Goal: Information Seeking & Learning: Compare options

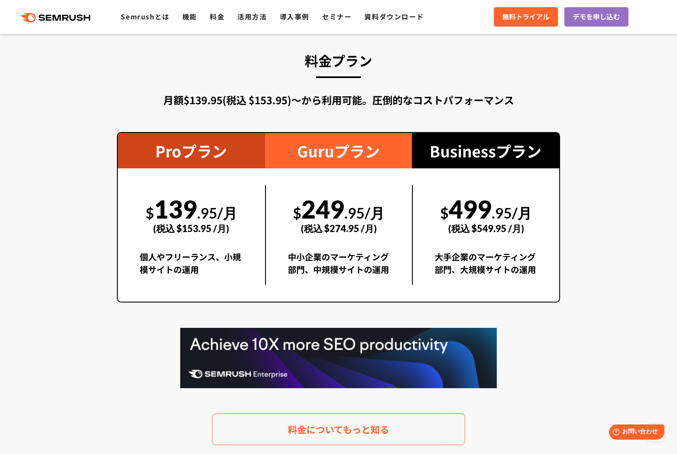
scroll to position [1483, 0]
drag, startPoint x: 141, startPoint y: 209, endPoint x: 215, endPoint y: 213, distance: 73.9
click at [215, 213] on div "$ 139 .95/月 (税込 $153.95 /月)" at bounding box center [191, 214] width 103 height 58
copy div "$ 139 .95/月"
drag, startPoint x: 333, startPoint y: 212, endPoint x: 365, endPoint y: 213, distance: 32.5
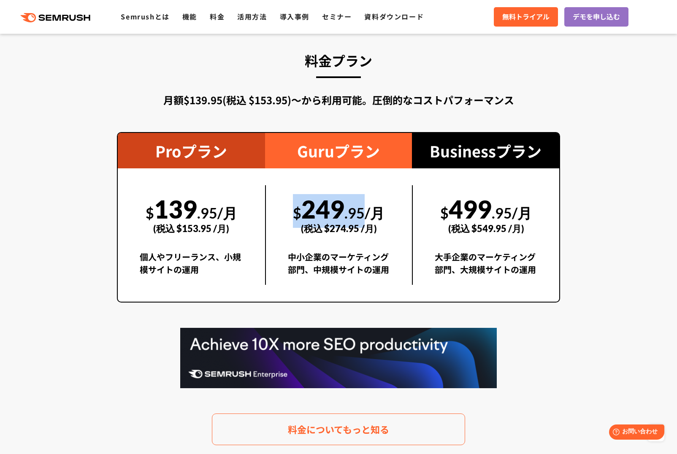
click at [365, 213] on div "$ 249 .95/月 (税込 $274.95 /月)" at bounding box center [339, 214] width 103 height 58
copy div "$ 249 .95"
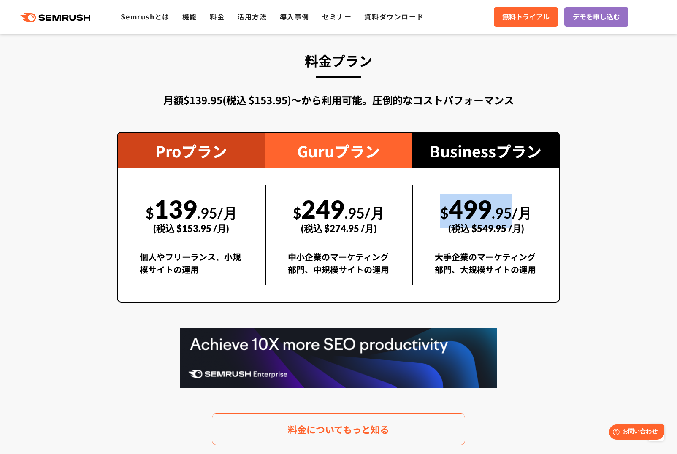
drag, startPoint x: 438, startPoint y: 212, endPoint x: 512, endPoint y: 208, distance: 73.5
click at [512, 208] on div "$ 499 .95/月 (税込 $549.95 /月)" at bounding box center [486, 214] width 103 height 58
copy div "$ 499 .95"
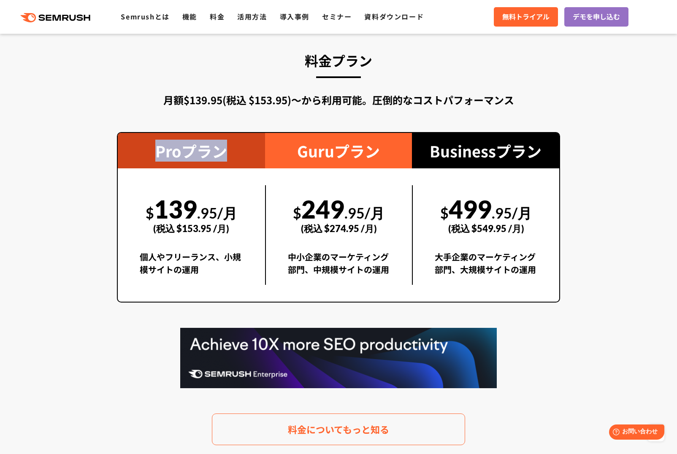
drag, startPoint x: 157, startPoint y: 151, endPoint x: 234, endPoint y: 153, distance: 76.8
click at [234, 153] on div "Proプラン" at bounding box center [191, 150] width 147 height 35
copy div "Proプラン"
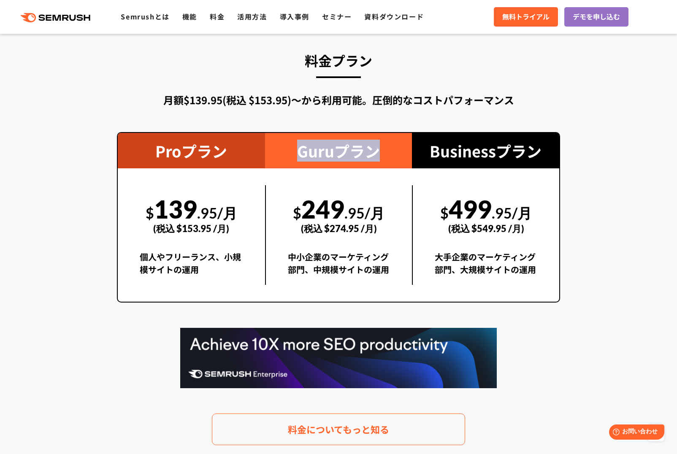
drag, startPoint x: 292, startPoint y: 150, endPoint x: 380, endPoint y: 153, distance: 87.8
click at [380, 153] on div "Guruプラン" at bounding box center [338, 150] width 147 height 35
copy div "Guruプラン"
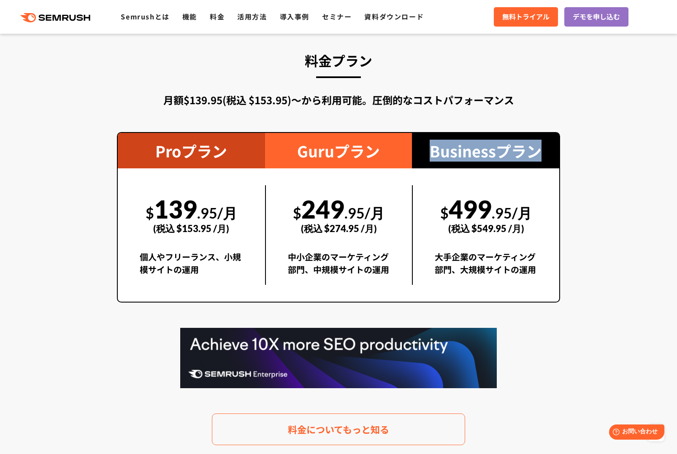
drag, startPoint x: 427, startPoint y: 148, endPoint x: 547, endPoint y: 153, distance: 120.4
click at [547, 153] on div "Businessプラン" at bounding box center [485, 150] width 147 height 35
copy div "Businessプラン"
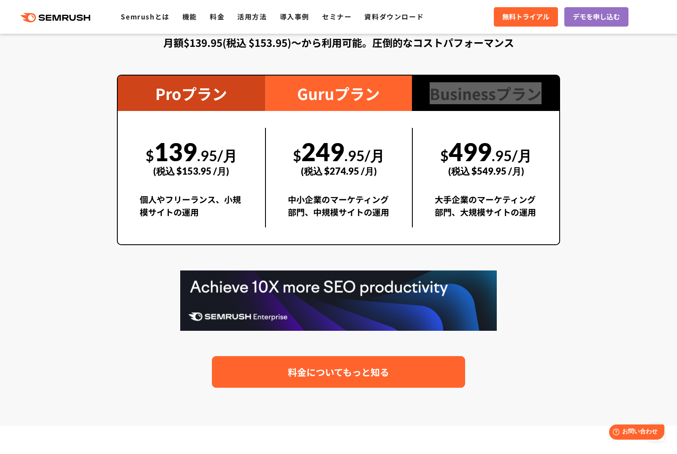
scroll to position [1570, 0]
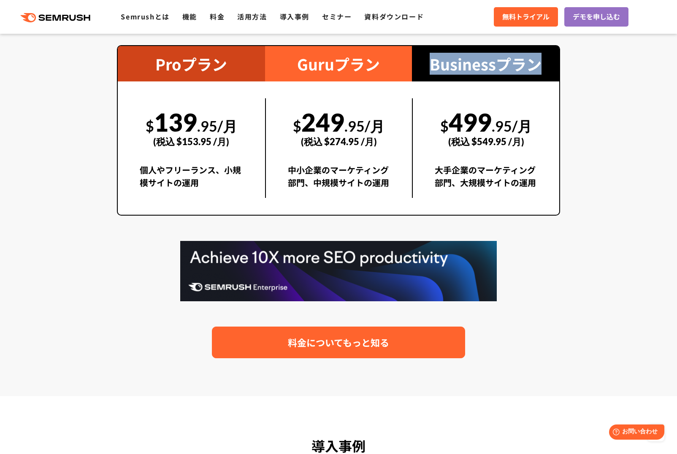
click at [328, 346] on span "料金についてもっと知る" at bounding box center [338, 342] width 101 height 15
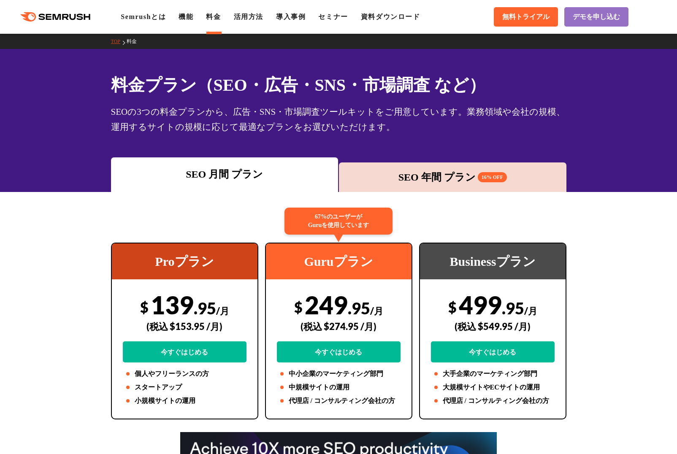
click at [458, 175] on div "SEO 年間 プラン 16% OFF" at bounding box center [452, 177] width 219 height 15
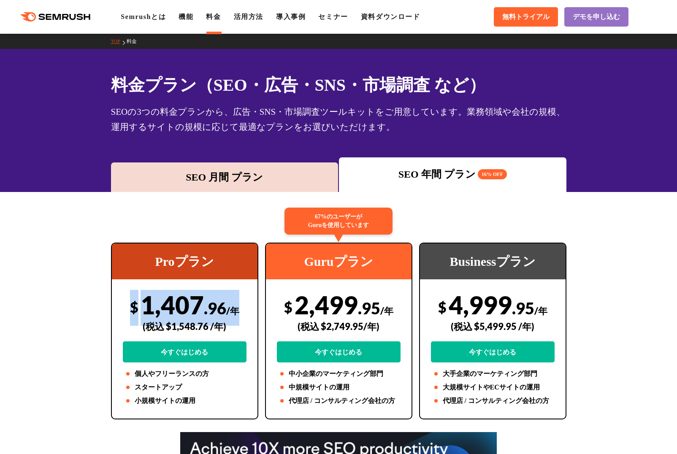
drag, startPoint x: 127, startPoint y: 304, endPoint x: 235, endPoint y: 309, distance: 108.1
click at [235, 309] on div "$ 1,407 .96 /年 (税込 $1,548.76 /年) 今すぐはじめる" at bounding box center [185, 326] width 124 height 73
copy div "$ 1,407 .96 /年"
click at [193, 17] on link "機能" at bounding box center [185, 16] width 15 height 7
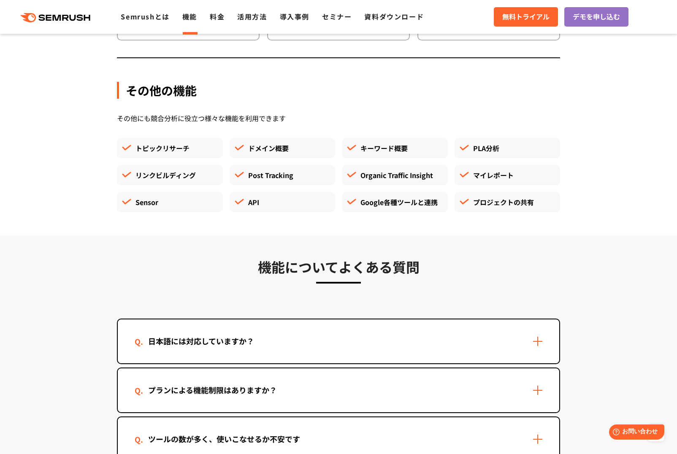
scroll to position [2459, 0]
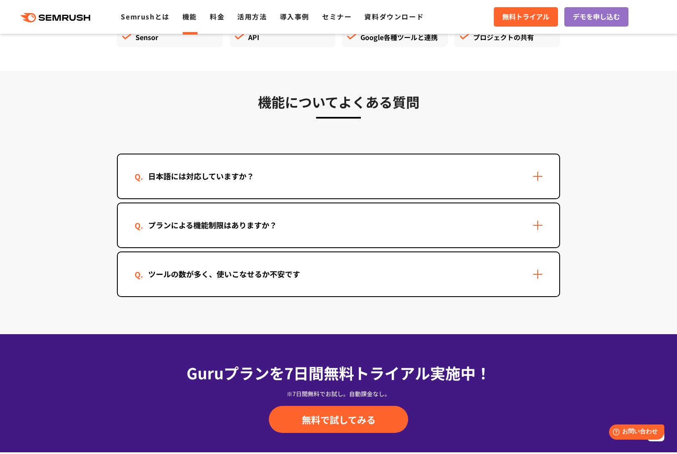
click at [535, 176] on div "日本語には対応していますか？" at bounding box center [338, 176] width 441 height 44
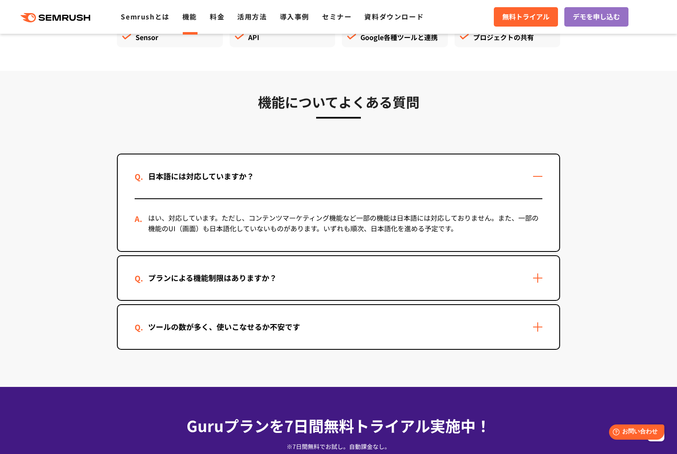
click at [529, 273] on div "プランによる機能制限はありますか？" at bounding box center [338, 278] width 441 height 44
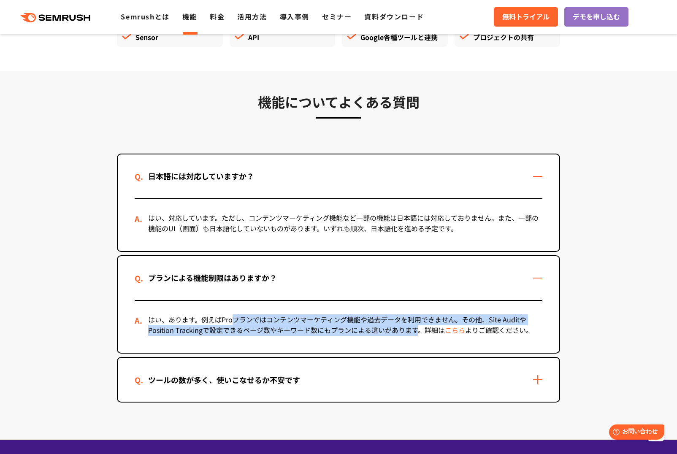
drag, startPoint x: 229, startPoint y: 320, endPoint x: 408, endPoint y: 328, distance: 179.1
click at [408, 328] on div "はい、あります。例えばProプランではコンテンツマーケティング機能や過去データを利用できません。その他、Site AuditやPosition Trackin…" at bounding box center [339, 327] width 408 height 52
click at [461, 332] on link "こちら" at bounding box center [455, 330] width 20 height 10
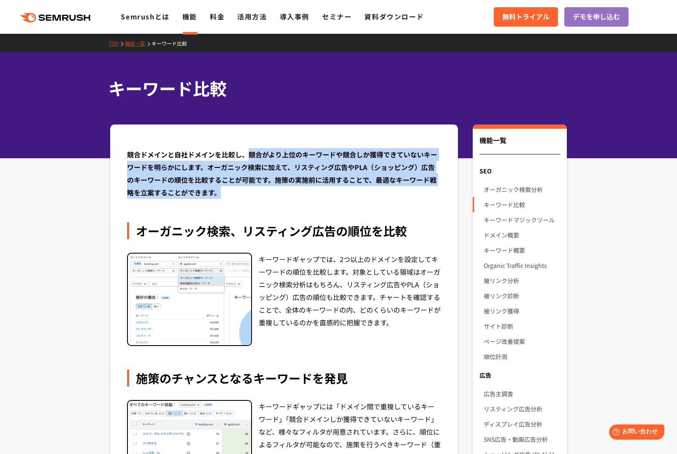
drag, startPoint x: 249, startPoint y: 154, endPoint x: 284, endPoint y: 190, distance: 50.1
click at [284, 190] on div "競合ドメインと自社ドメインを比較し、競合がより上位のキーワードや競合しか獲得できていないキーワードを明らかにします。オーガニック検索に加えて、リスティング広告…" at bounding box center [284, 173] width 314 height 51
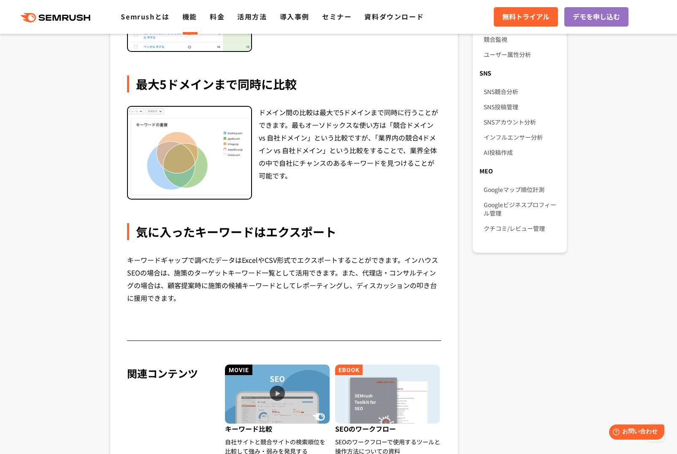
scroll to position [753, 0]
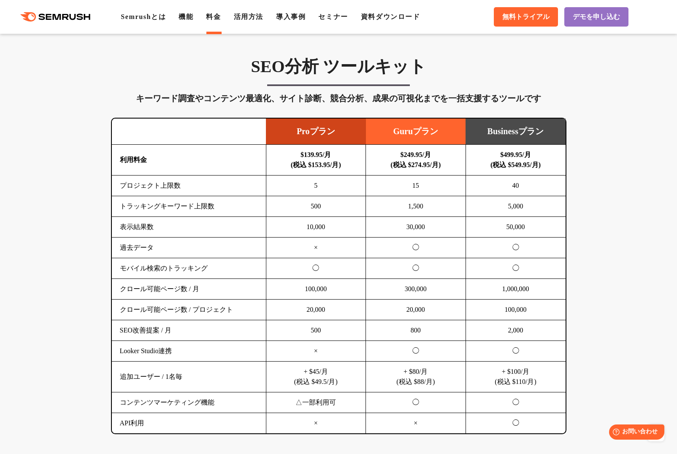
scroll to position [473, 0]
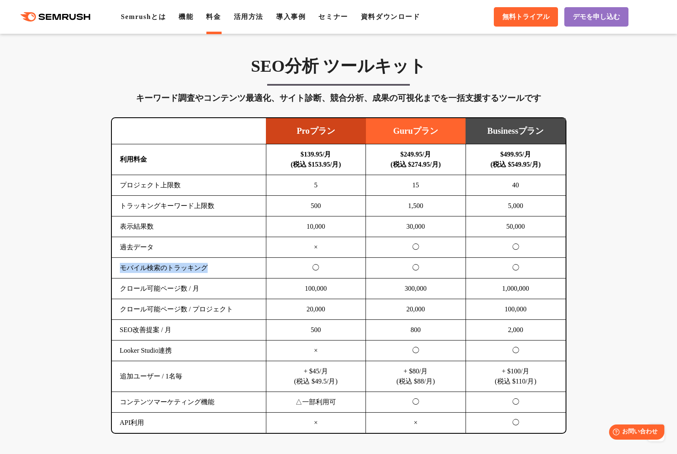
drag, startPoint x: 121, startPoint y: 267, endPoint x: 217, endPoint y: 270, distance: 96.3
click at [217, 270] on td "モバイル検索のトラッキング" at bounding box center [189, 268] width 154 height 21
drag, startPoint x: 124, startPoint y: 228, endPoint x: 171, endPoint y: 228, distance: 46.8
click at [171, 228] on td "表示結果数" at bounding box center [189, 226] width 154 height 21
drag, startPoint x: 120, startPoint y: 227, endPoint x: 151, endPoint y: 227, distance: 31.2
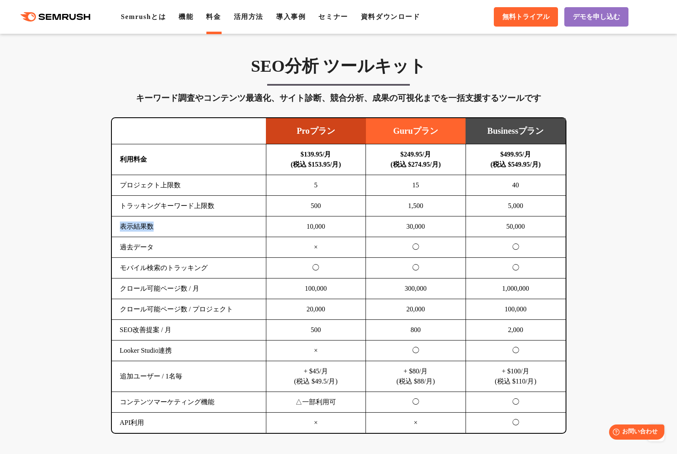
click at [151, 227] on td "表示結果数" at bounding box center [189, 226] width 154 height 21
drag, startPoint x: 119, startPoint y: 227, endPoint x: 161, endPoint y: 225, distance: 41.8
click at [161, 225] on td "表示結果数" at bounding box center [189, 226] width 154 height 21
